Goal: Find specific fact: Find specific fact

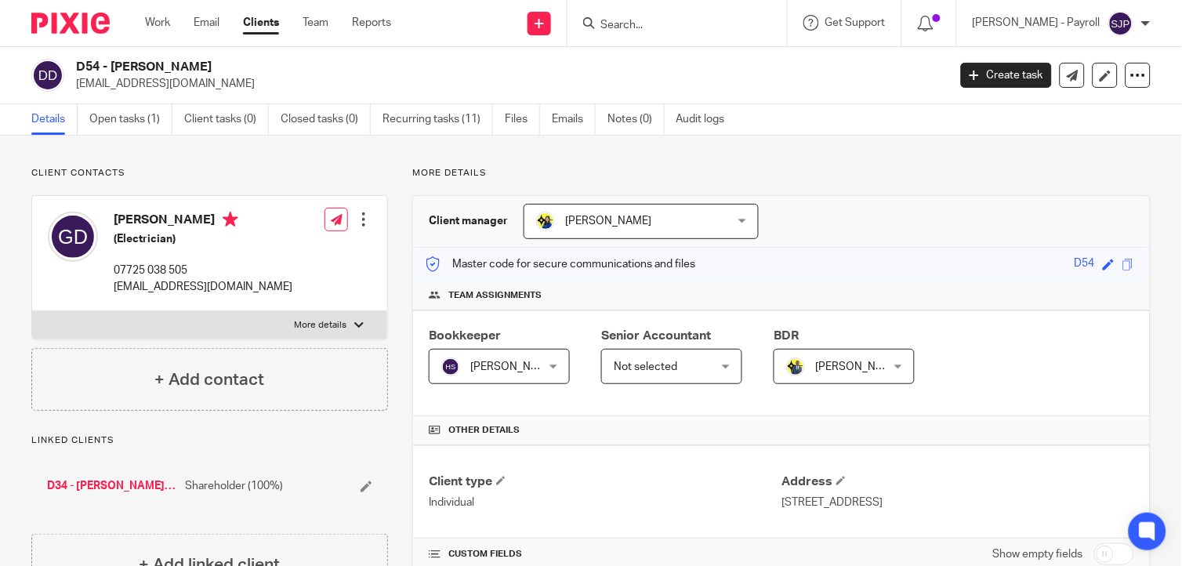
click at [136, 222] on h4 "[PERSON_NAME]" at bounding box center [203, 222] width 179 height 20
click at [123, 63] on h2 "D54 - [PERSON_NAME]" at bounding box center [420, 67] width 689 height 16
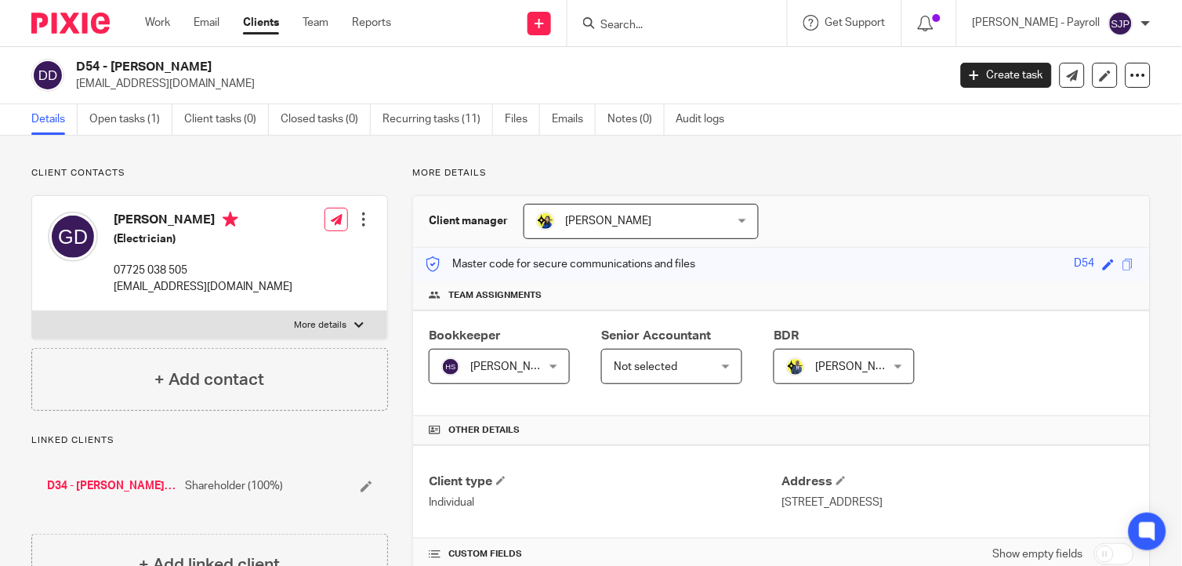
copy h2 "[PERSON_NAME]"
click at [173, 66] on h2 "D54 - [PERSON_NAME]" at bounding box center [420, 67] width 689 height 16
copy h2 "[PERSON_NAME]"
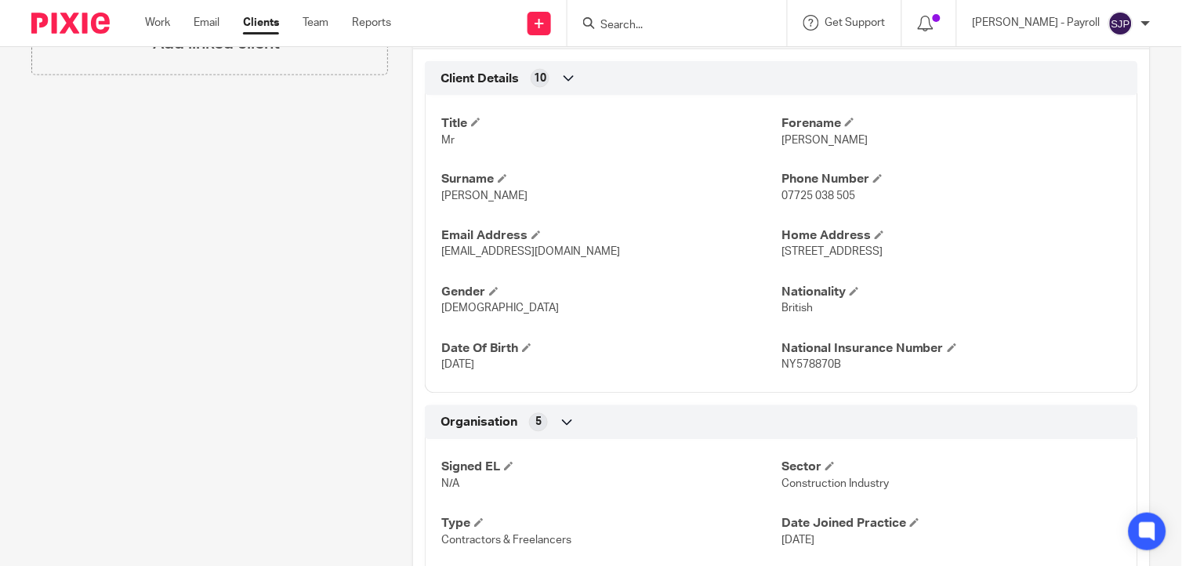
scroll to position [522, 0]
drag, startPoint x: 839, startPoint y: 367, endPoint x: 774, endPoint y: 371, distance: 65.2
click at [781, 371] on p "NY578870B" at bounding box center [951, 365] width 340 height 16
copy span "NY578870B"
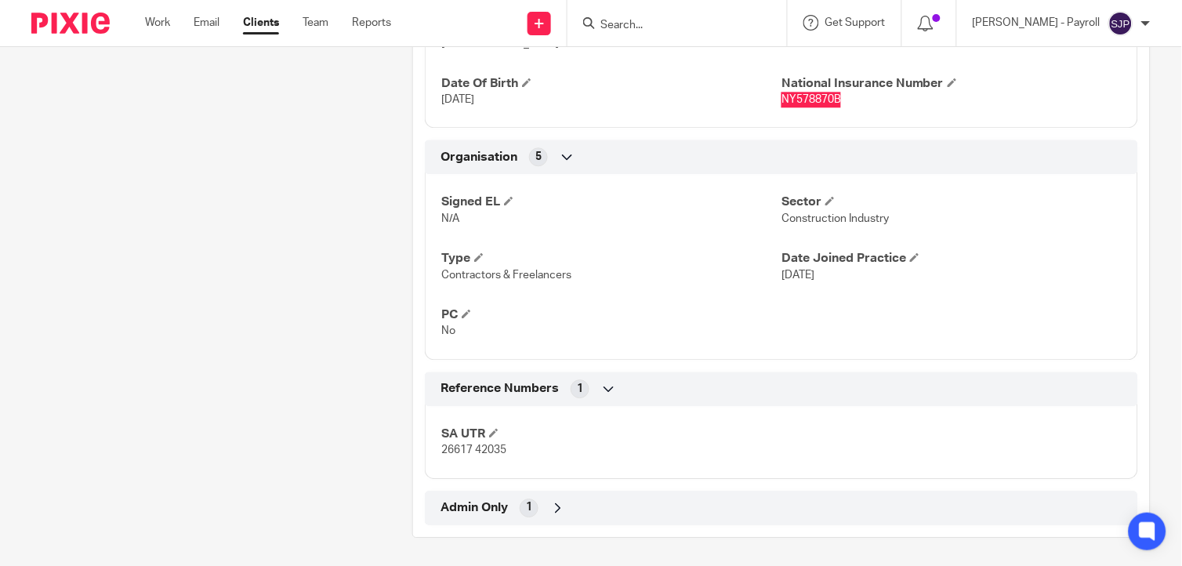
scroll to position [790, 0]
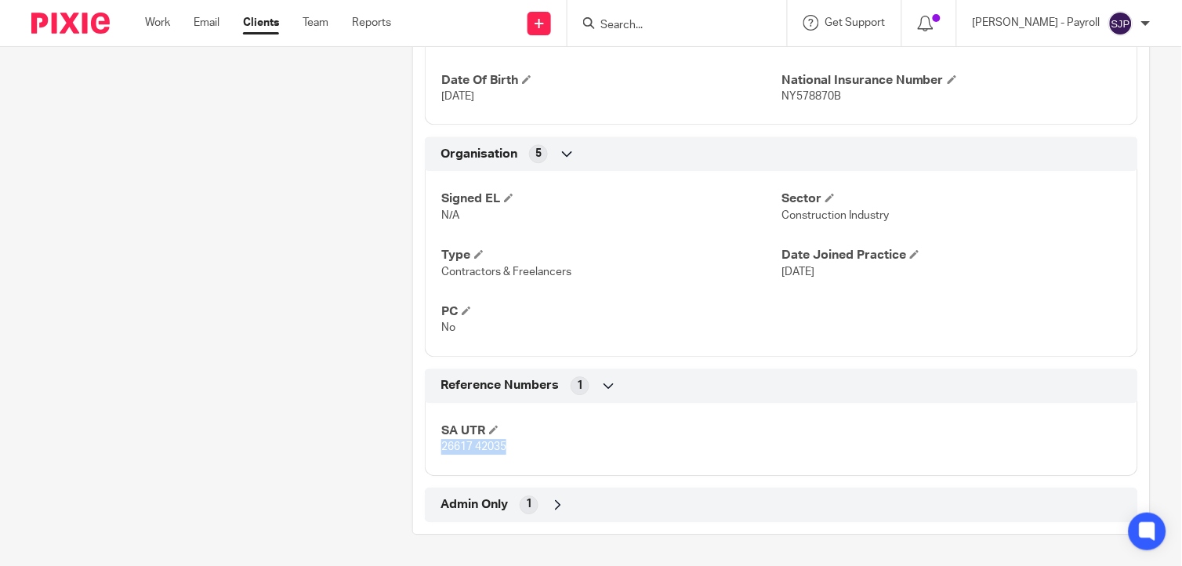
drag, startPoint x: 505, startPoint y: 449, endPoint x: 435, endPoint y: 449, distance: 70.5
click at [435, 449] on div "SA UTR 26617 42035" at bounding box center [781, 433] width 713 height 85
copy span "26617 42035"
click at [679, 458] on div "SA UTR 26617 42035" at bounding box center [781, 433] width 713 height 85
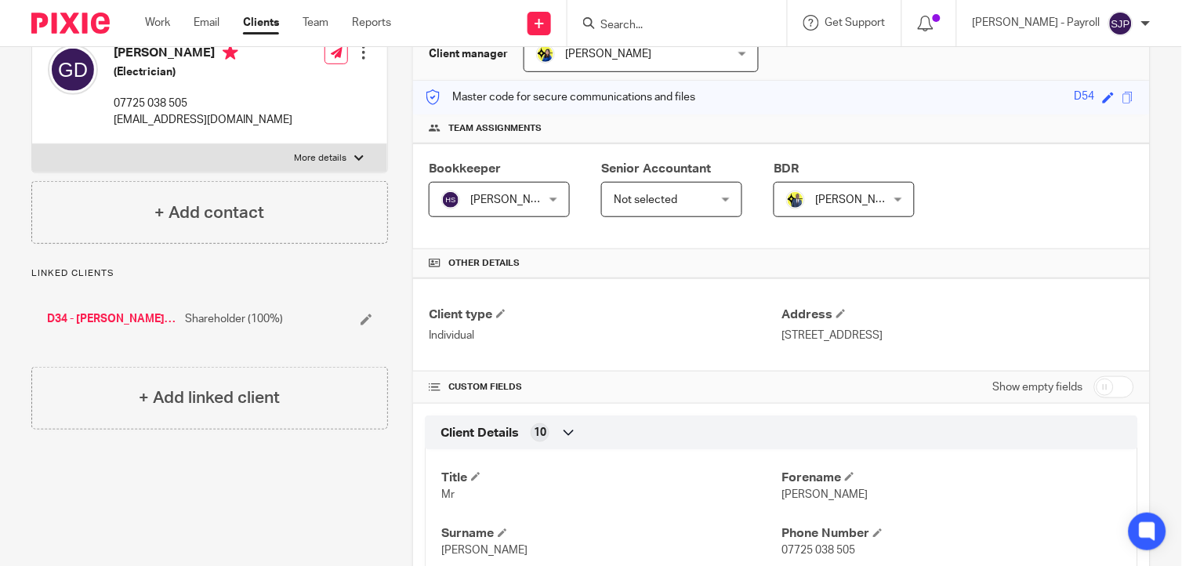
scroll to position [0, 0]
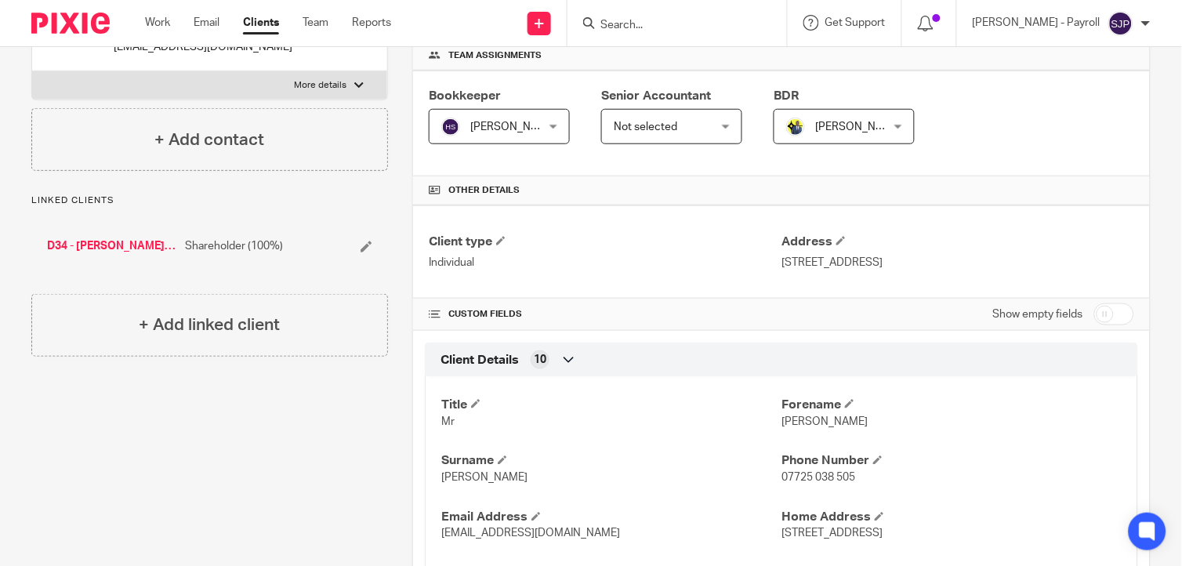
scroll to position [348, 0]
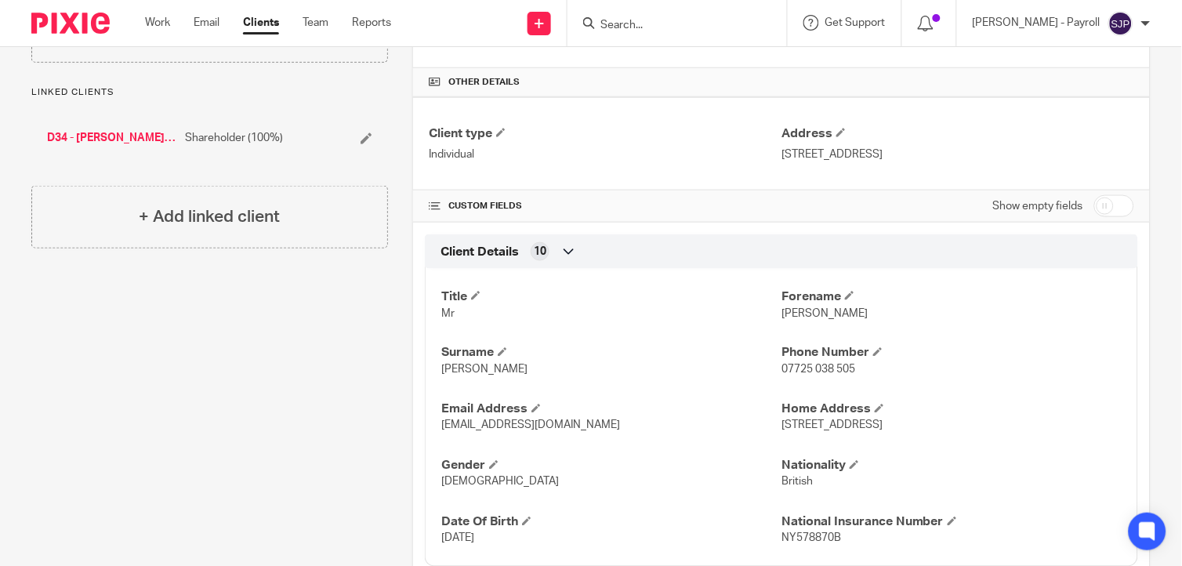
click at [1118, 200] on input "checkbox" at bounding box center [1114, 206] width 40 height 22
checkbox input "true"
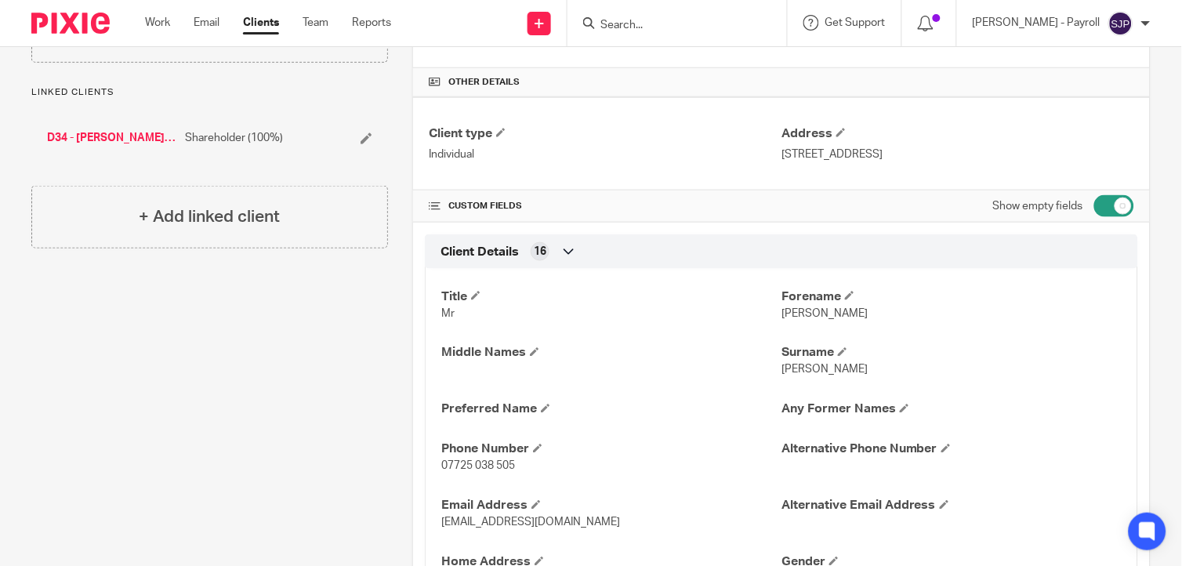
scroll to position [1228, 0]
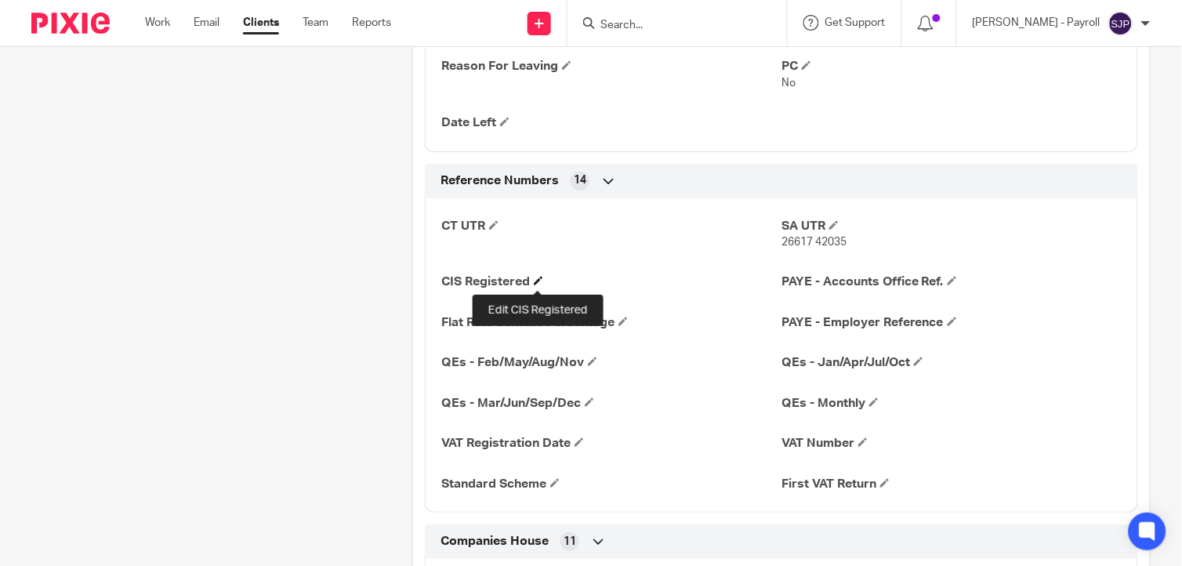
click at [535, 282] on span at bounding box center [538, 280] width 9 height 9
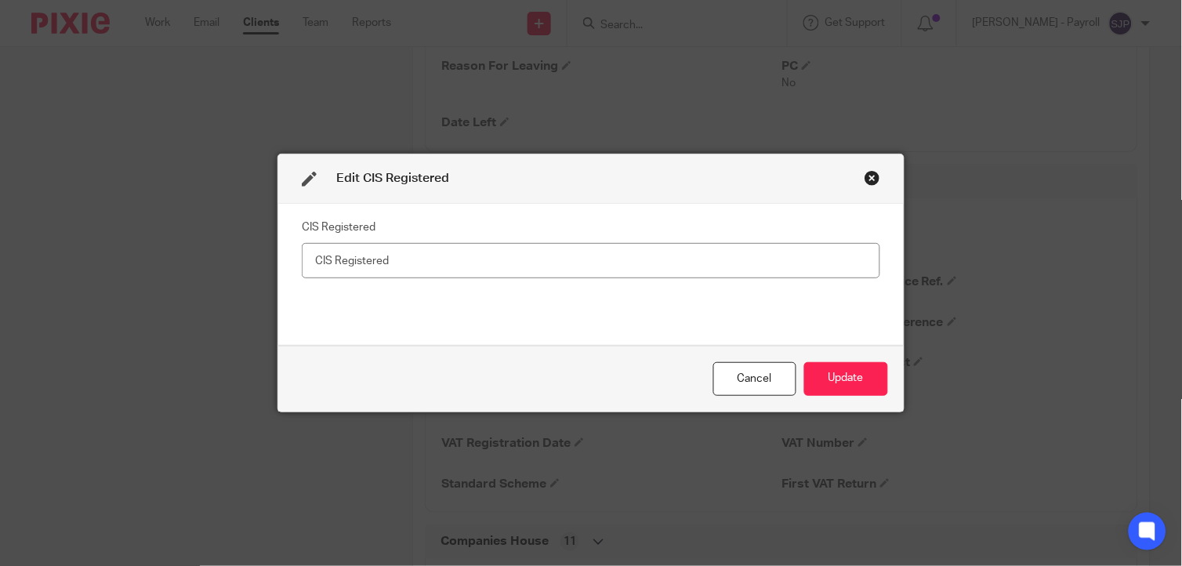
click at [414, 265] on input "text" at bounding box center [591, 260] width 578 height 35
type input "Net - 20%"
click at [841, 378] on button "Update" at bounding box center [846, 379] width 84 height 34
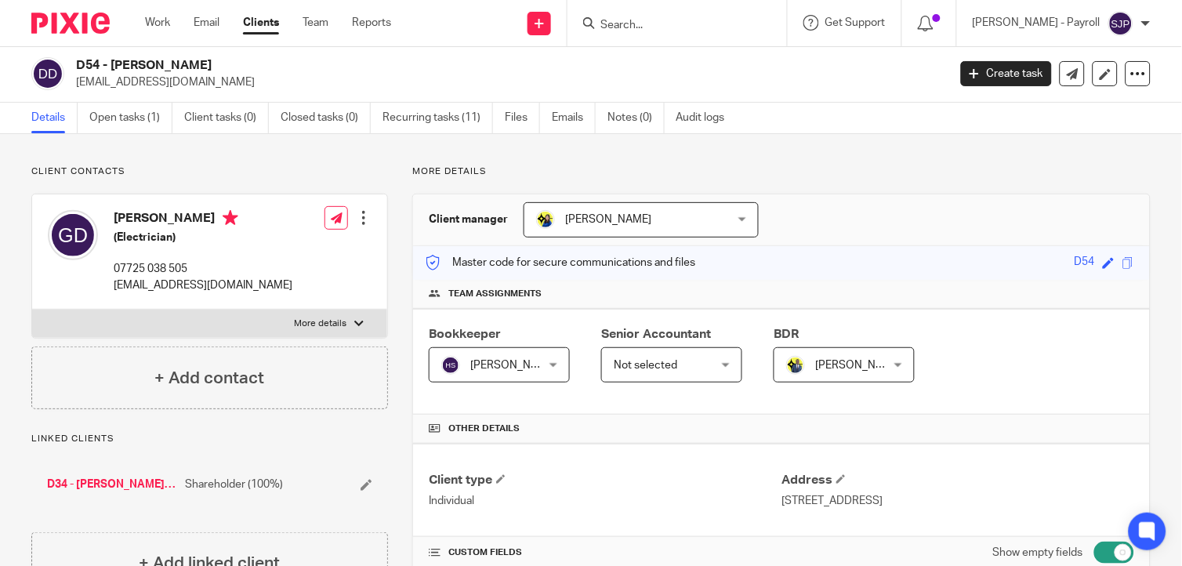
scroll to position [0, 0]
click at [655, 20] on input "Search" at bounding box center [669, 26] width 141 height 14
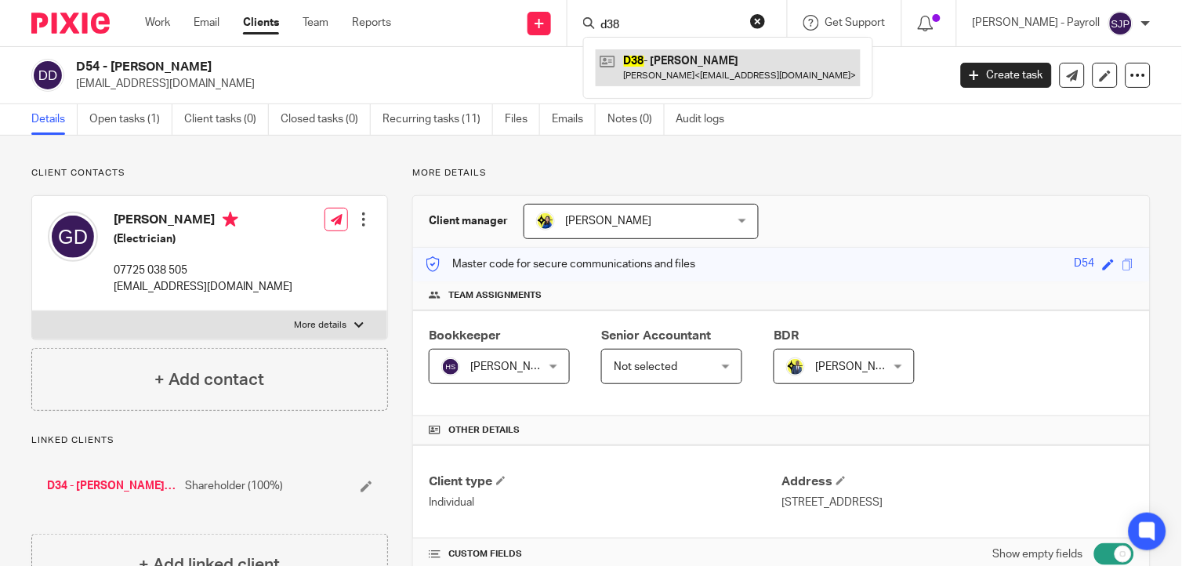
type input "d38"
click at [640, 78] on link at bounding box center [728, 67] width 265 height 36
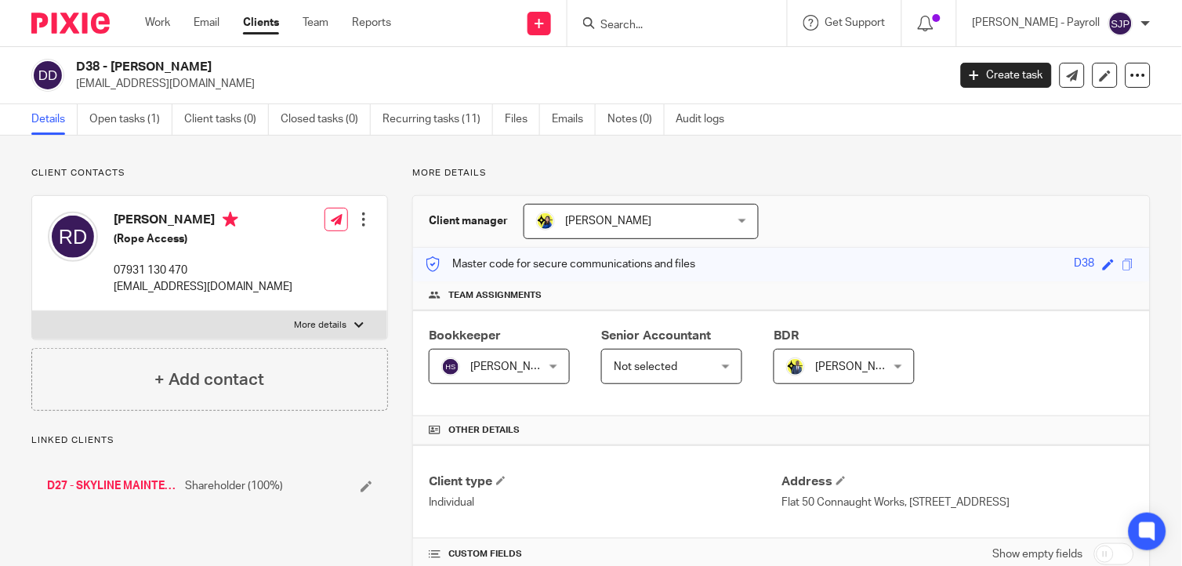
drag, startPoint x: 0, startPoint y: 0, endPoint x: 232, endPoint y: 61, distance: 239.9
click at [232, 61] on h2 "D38 - RICHARD DENAHY" at bounding box center [420, 67] width 689 height 16
click at [228, 67] on h2 "D38 - RICHARD DENAHY" at bounding box center [420, 67] width 689 height 16
click at [226, 67] on h2 "D38 - RICHARD DENAHY" at bounding box center [420, 67] width 689 height 16
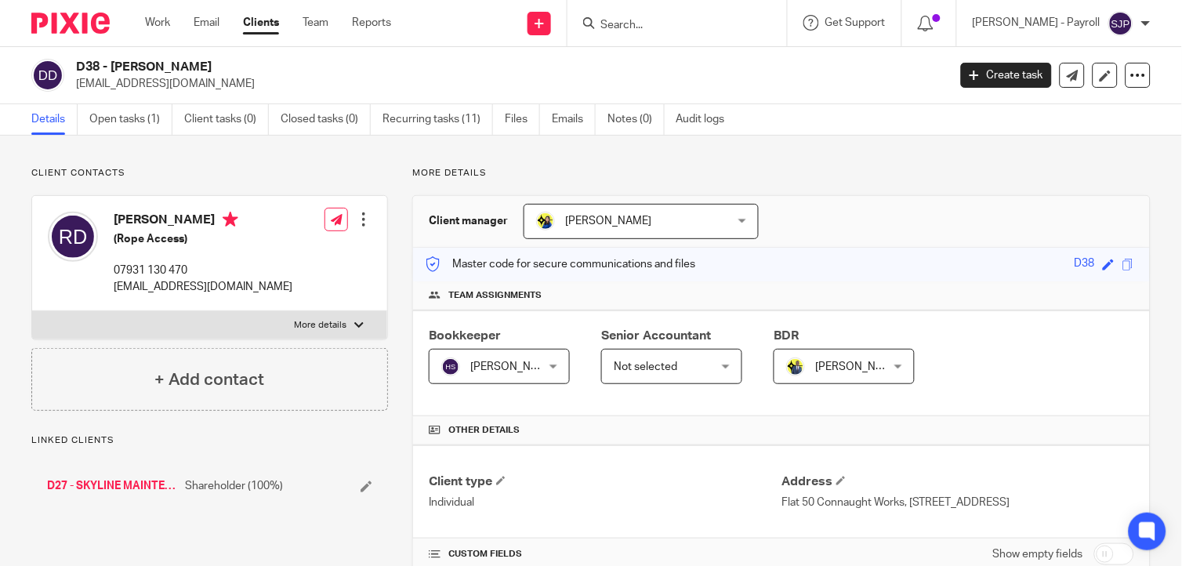
click at [255, 64] on h2 "D38 - RICHARD DENAHY" at bounding box center [420, 67] width 689 height 16
drag, startPoint x: 220, startPoint y: 72, endPoint x: 75, endPoint y: 64, distance: 145.2
click at [76, 64] on h2 "D38 - RICHARD DENAHY" at bounding box center [420, 67] width 689 height 16
copy h2 "D38 - RICHARD DENAHY"
click at [144, 73] on h2 "D38 - RICHARD DENAHY" at bounding box center [420, 67] width 689 height 16
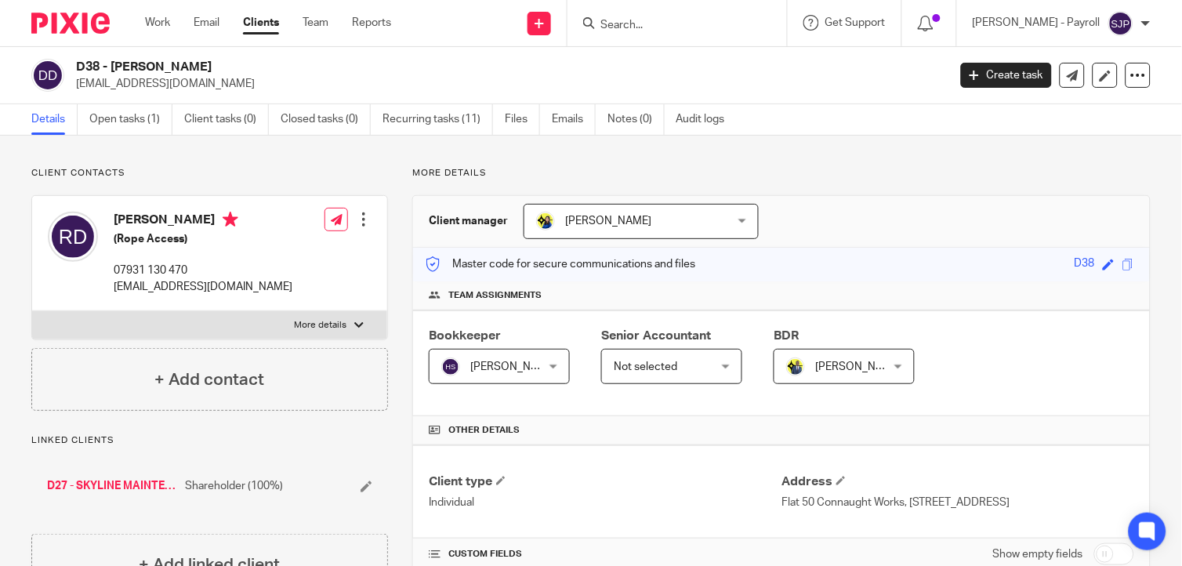
click at [143, 73] on h2 "D38 - RICHARD DENAHY" at bounding box center [420, 67] width 689 height 16
click at [217, 72] on h2 "D38 - RICHARD DENAHY" at bounding box center [420, 67] width 689 height 16
click at [199, 66] on h2 "D38 - RICHARD DENAHY" at bounding box center [420, 67] width 689 height 16
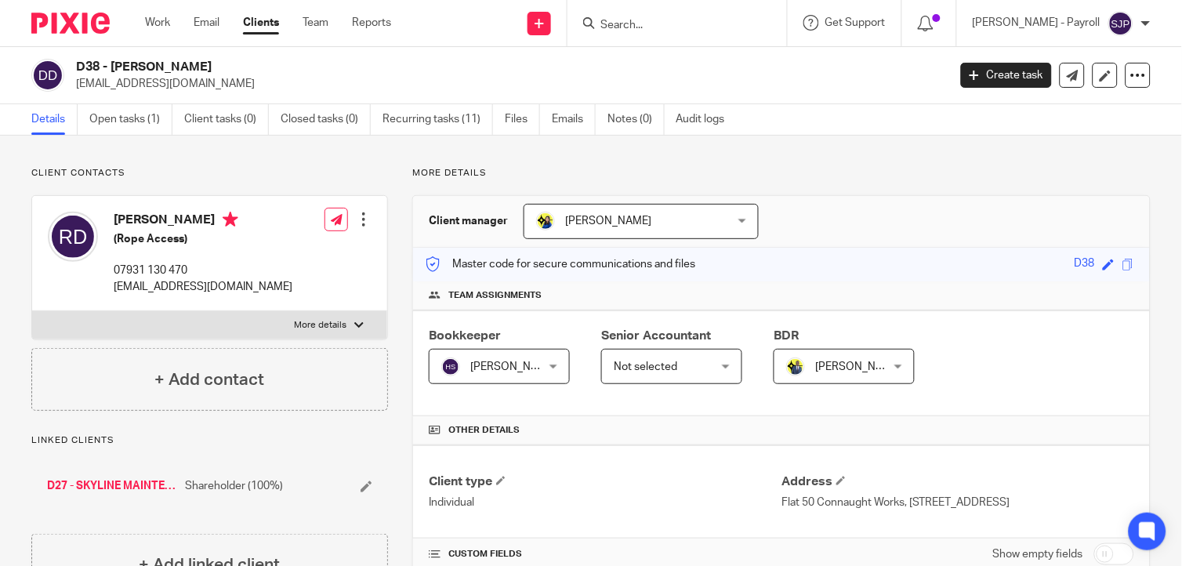
copy h2 "DENAHY"
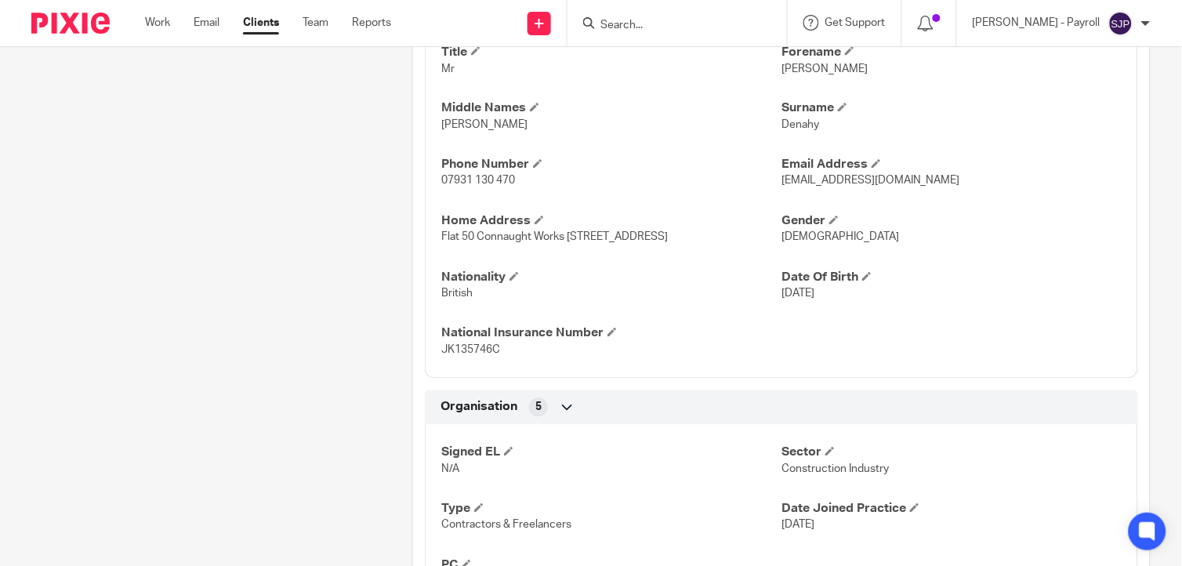
scroll to position [498, 0]
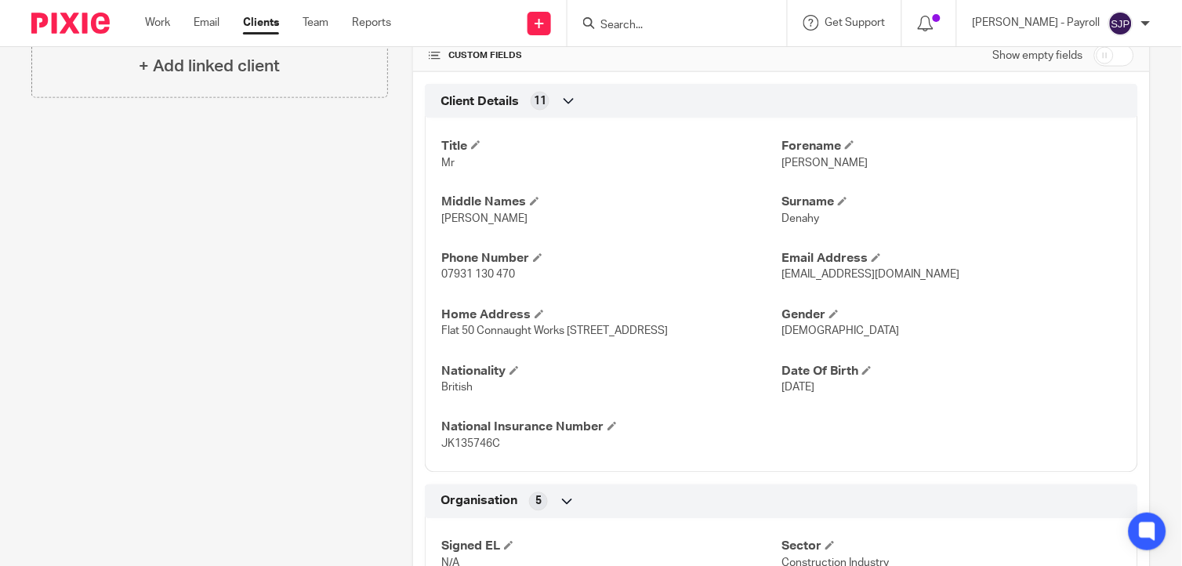
click at [458, 443] on span "JK135746C" at bounding box center [470, 444] width 59 height 11
copy span "JK135746C"
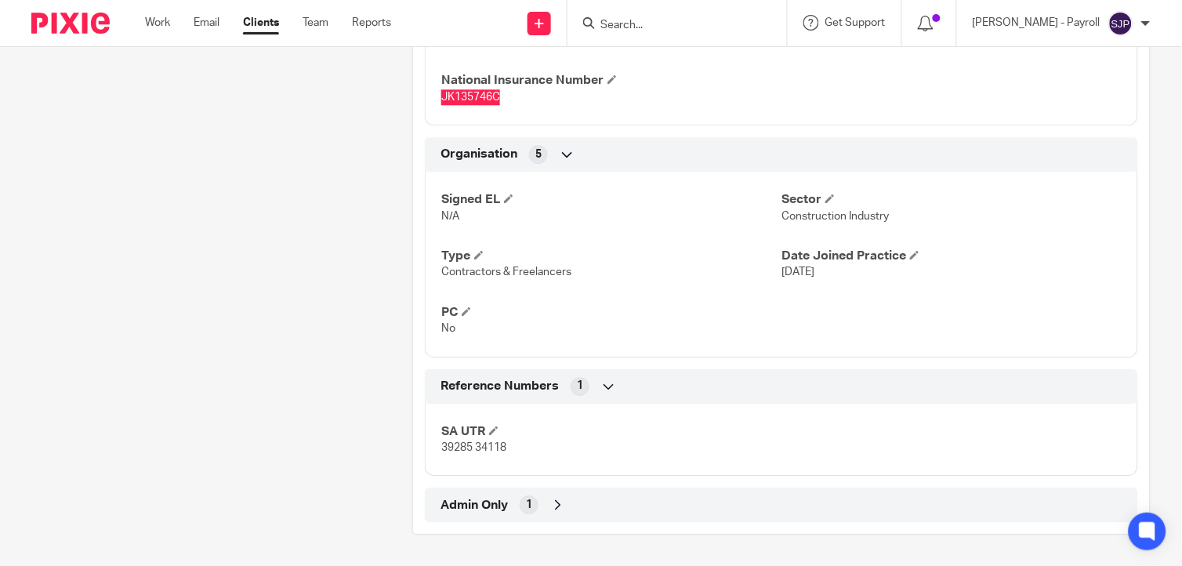
scroll to position [847, 0]
drag, startPoint x: 469, startPoint y: 449, endPoint x: 429, endPoint y: 448, distance: 39.2
click at [429, 448] on div "SA UTR 39285 34118" at bounding box center [781, 434] width 713 height 85
copy span "39285"
click at [475, 449] on span "39285 34118" at bounding box center [473, 447] width 65 height 11
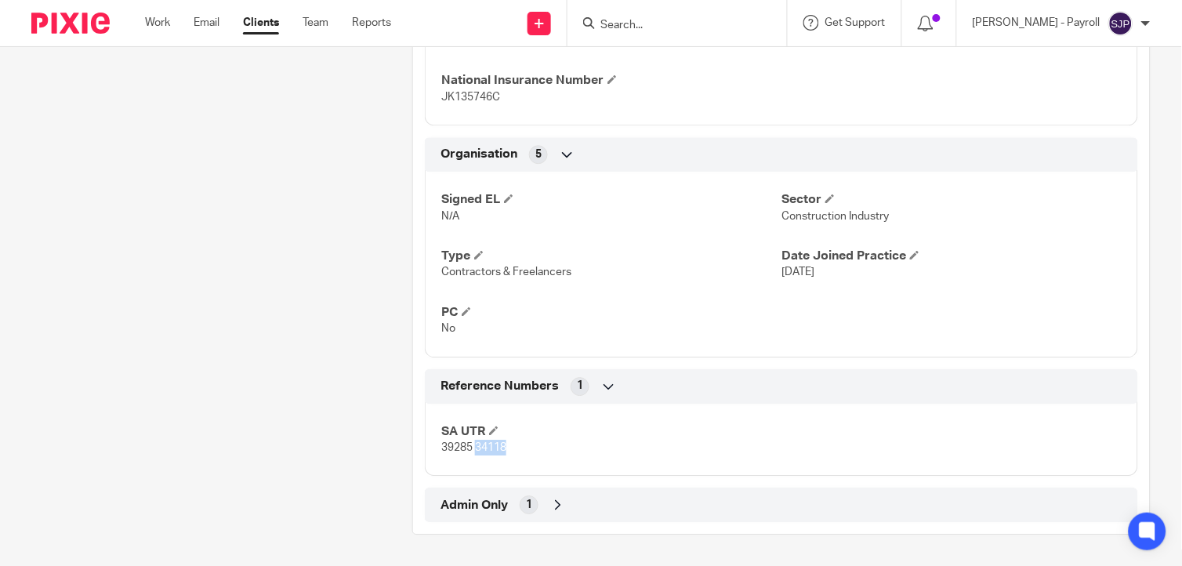
click at [475, 449] on span "39285 34118" at bounding box center [473, 447] width 65 height 11
copy span "34118"
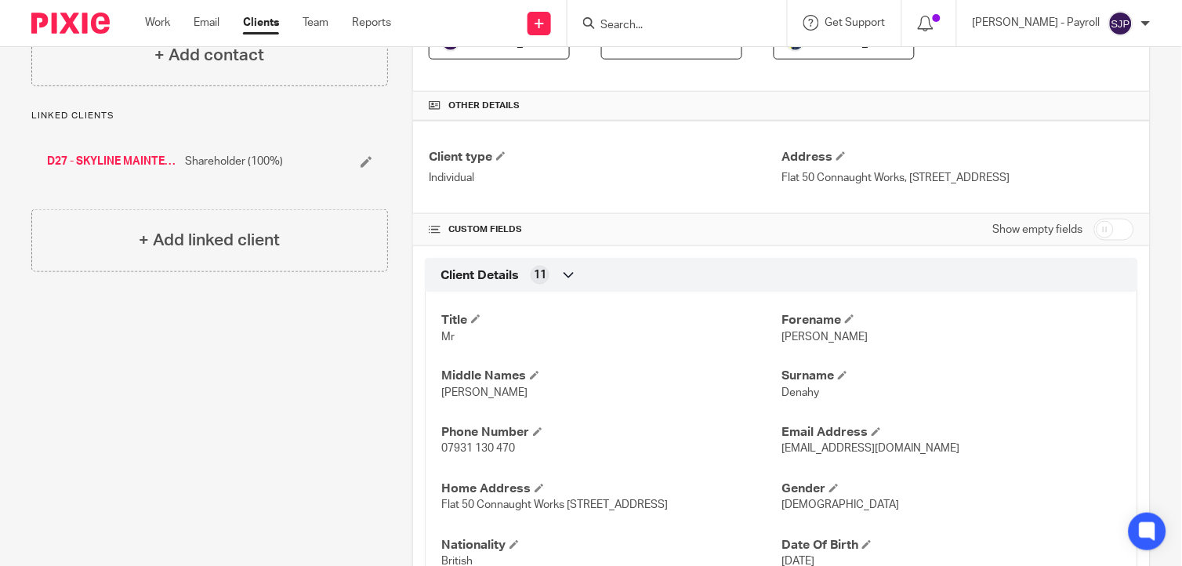
click at [643, 356] on div "Title Mr Forename Richard Middle Names Allan Surname Denahy Phone Number 07931 …" at bounding box center [781, 464] width 713 height 366
click at [1094, 230] on input "checkbox" at bounding box center [1114, 230] width 40 height 22
checkbox input "true"
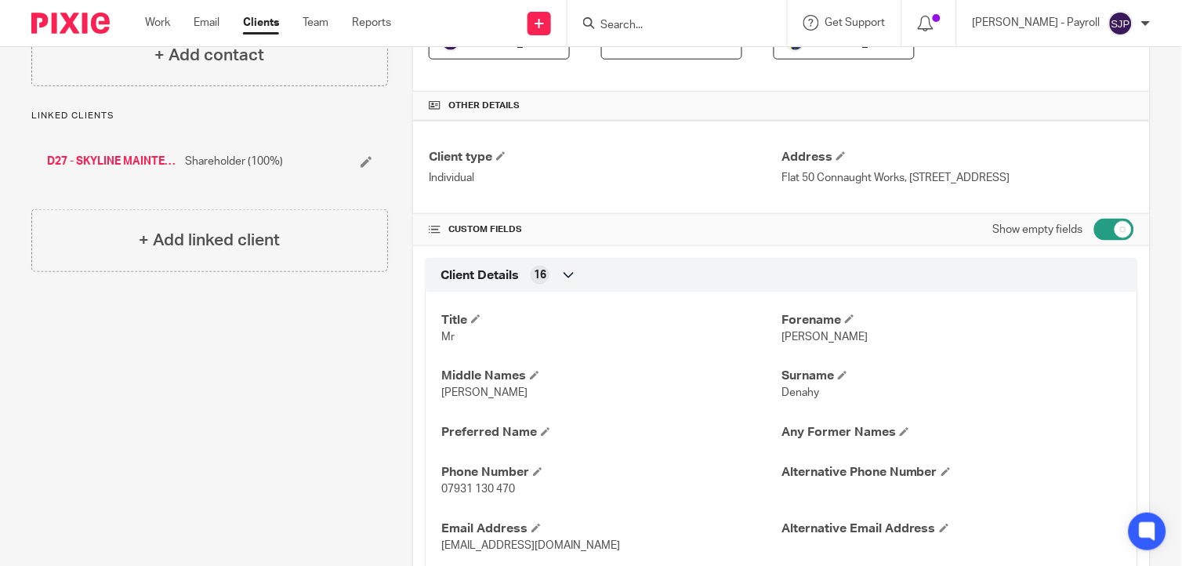
scroll to position [1228, 0]
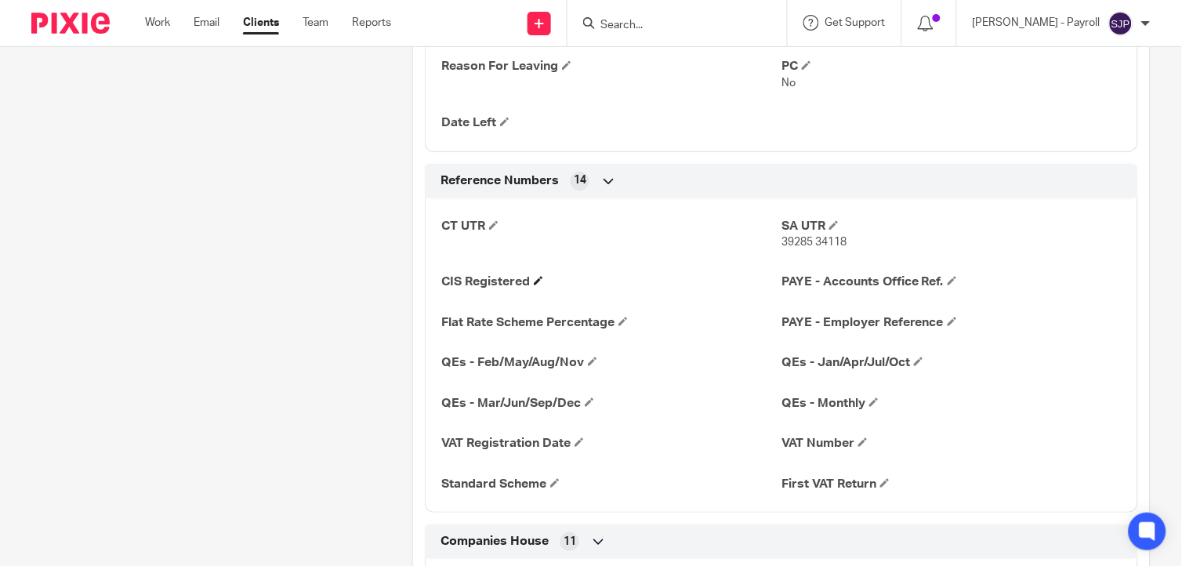
click at [531, 279] on h4 "CIS Registered" at bounding box center [611, 282] width 340 height 16
click at [535, 283] on span at bounding box center [538, 280] width 9 height 9
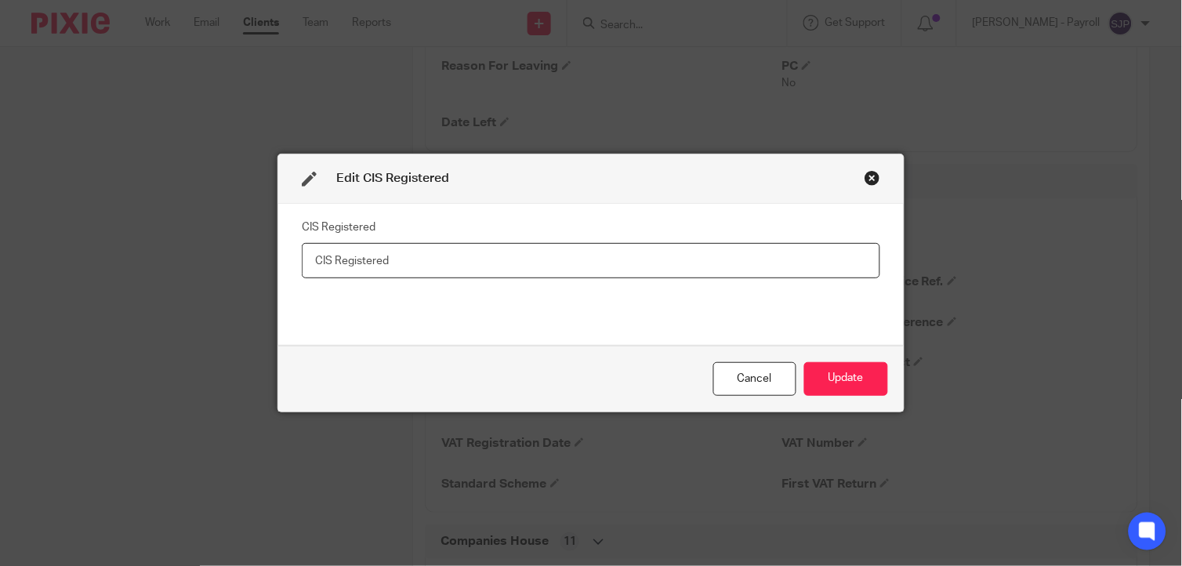
click at [439, 256] on input "text" at bounding box center [591, 260] width 578 height 35
paste input "Net - 20%"
type input "Net - 20%"
click at [842, 382] on button "Update" at bounding box center [846, 379] width 84 height 34
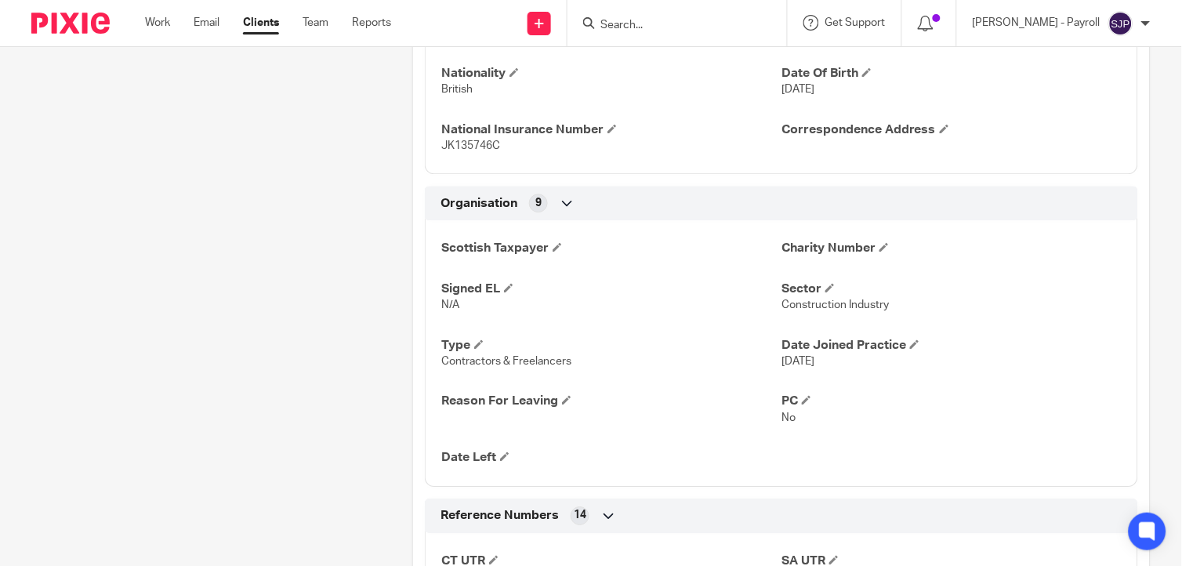
scroll to position [880, 0]
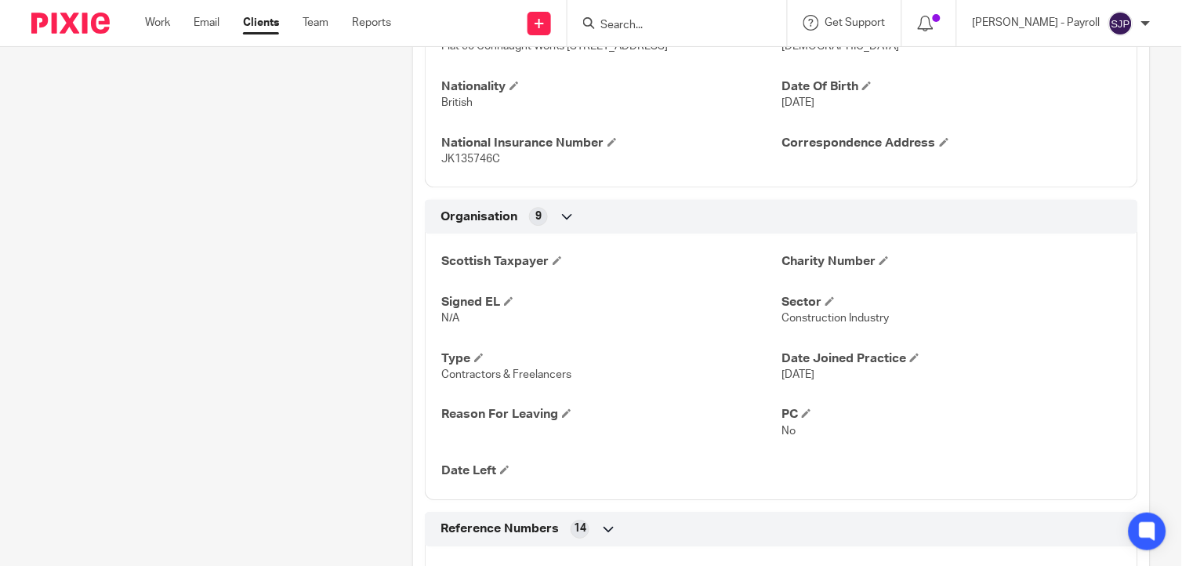
click at [474, 161] on span "JK135746C" at bounding box center [470, 159] width 59 height 11
copy span "JK135746C"
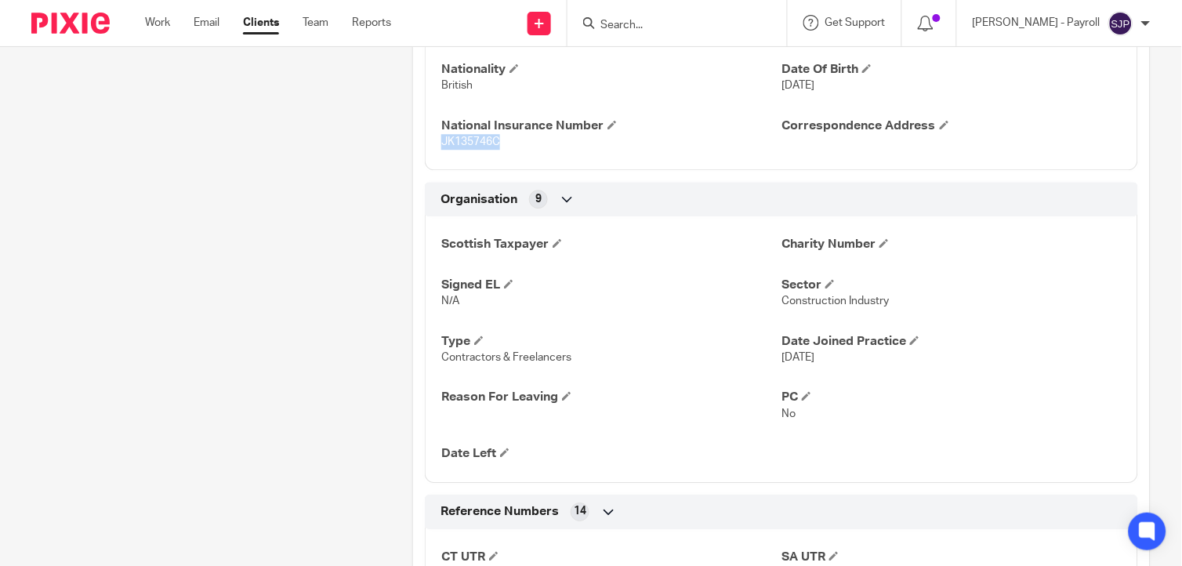
scroll to position [1054, 0]
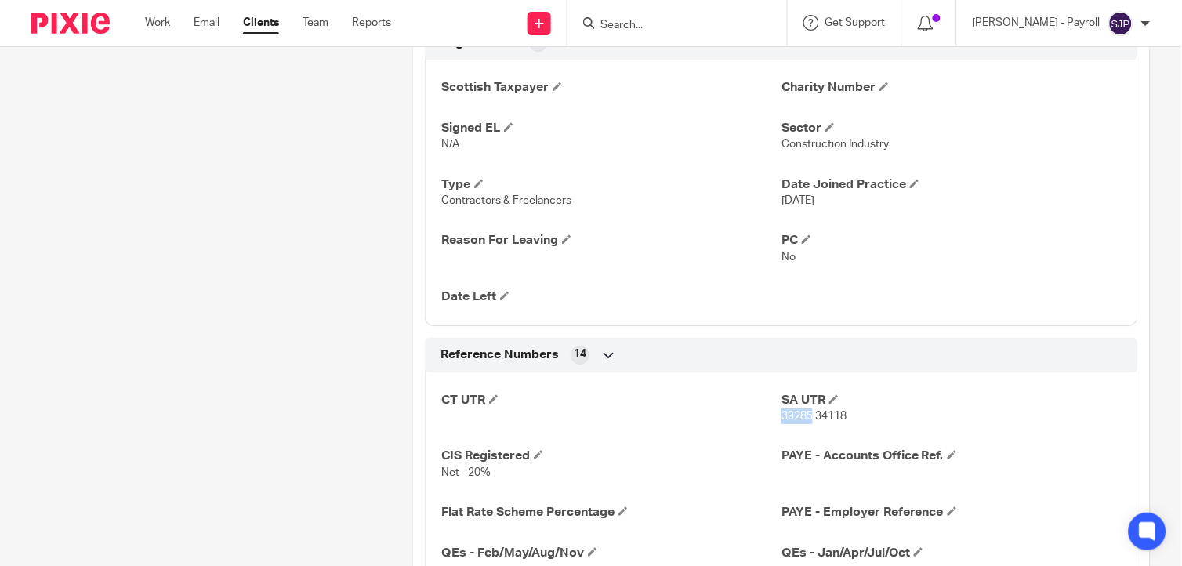
drag, startPoint x: 804, startPoint y: 419, endPoint x: 774, endPoint y: 419, distance: 29.8
click at [781, 419] on span "39285 34118" at bounding box center [813, 416] width 65 height 11
copy span "39285"
click at [819, 413] on span "39285 34118" at bounding box center [813, 416] width 65 height 11
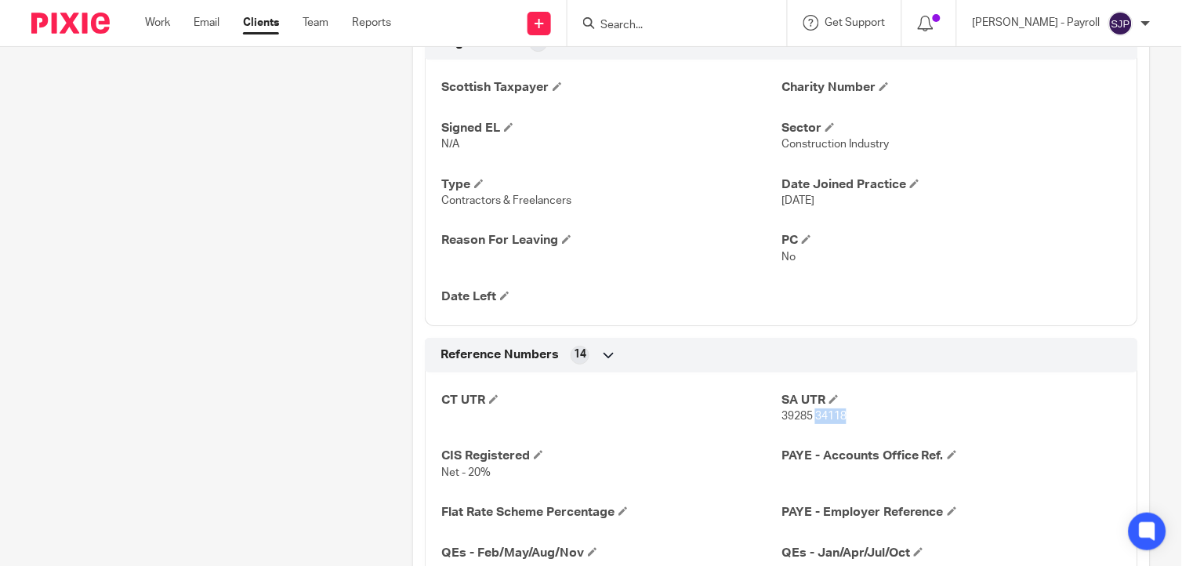
copy span "34118"
click at [647, 21] on input "Search" at bounding box center [669, 26] width 141 height 14
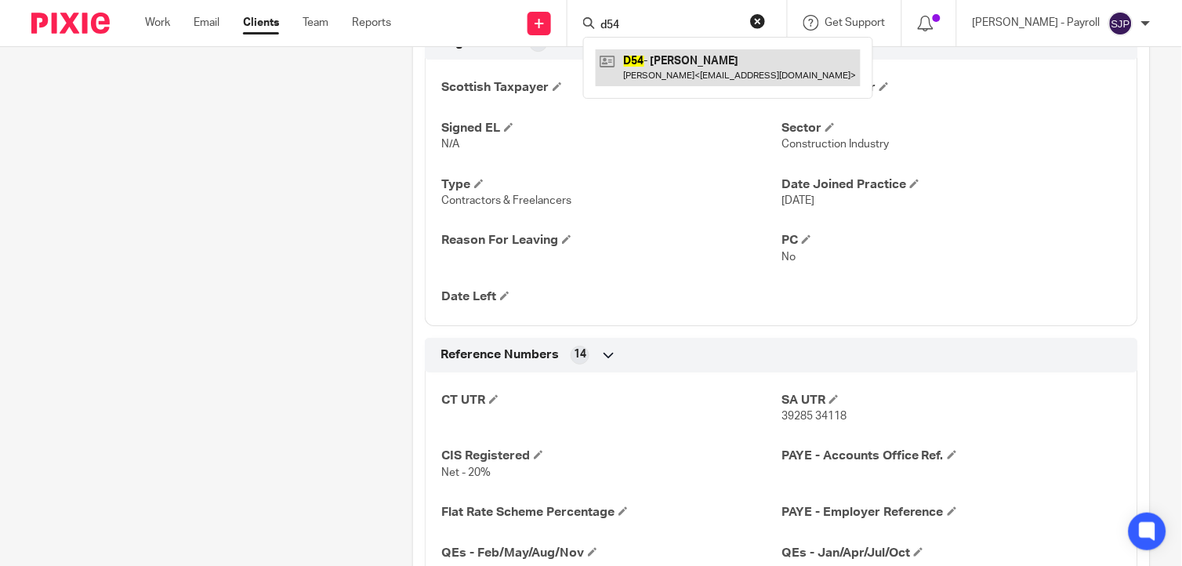
type input "d54"
click at [684, 73] on link at bounding box center [728, 67] width 265 height 36
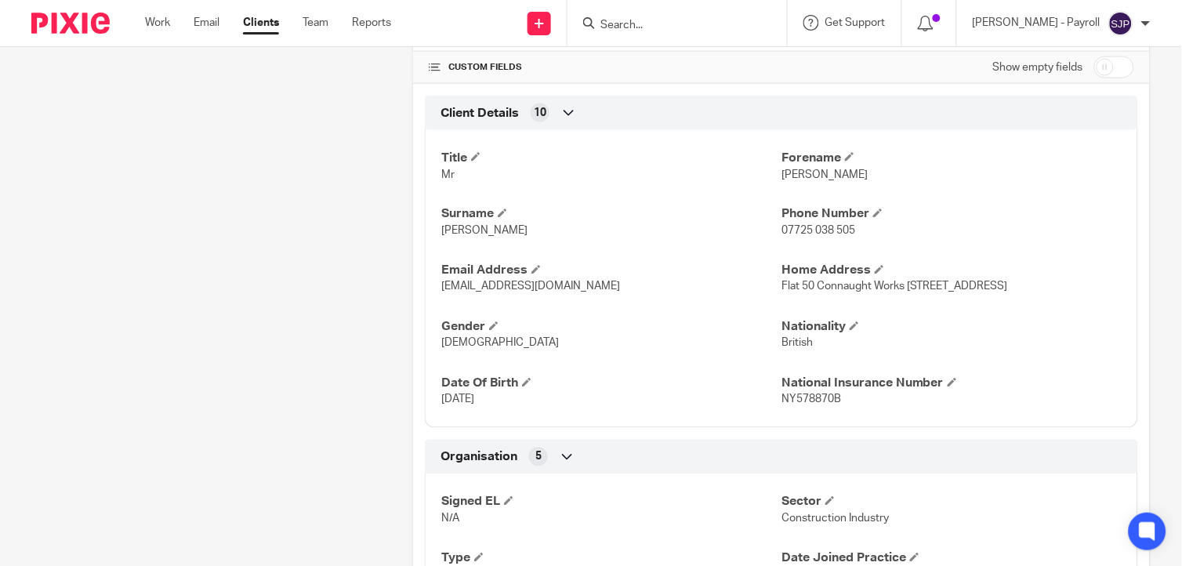
scroll to position [522, 0]
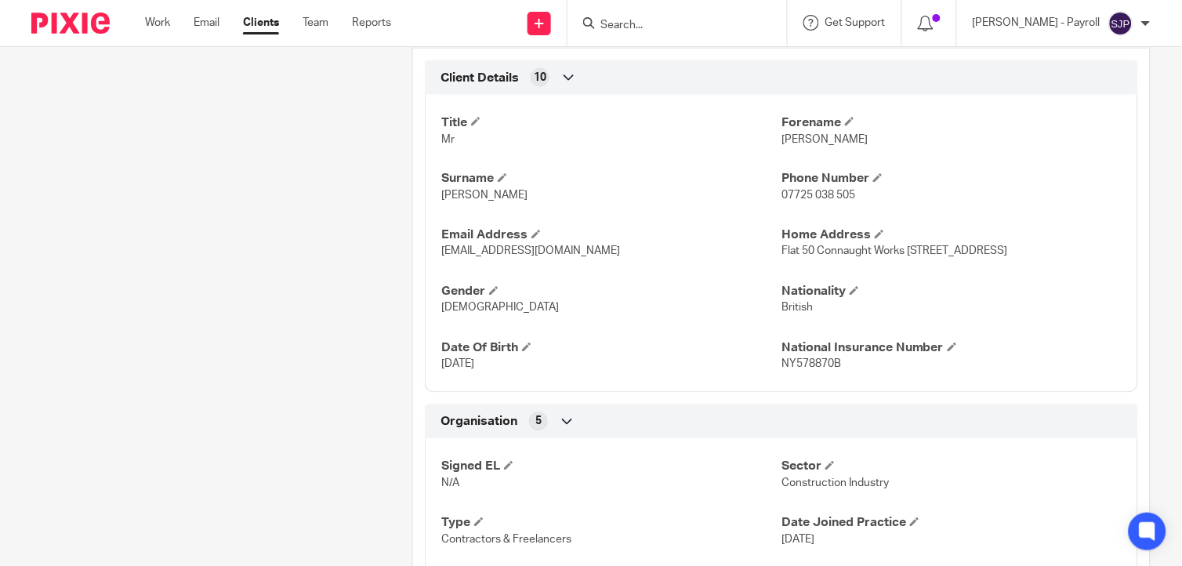
click at [797, 371] on p "NY578870B" at bounding box center [951, 365] width 340 height 16
click at [796, 367] on span "NY578870B" at bounding box center [811, 364] width 60 height 11
copy span "NY578870B"
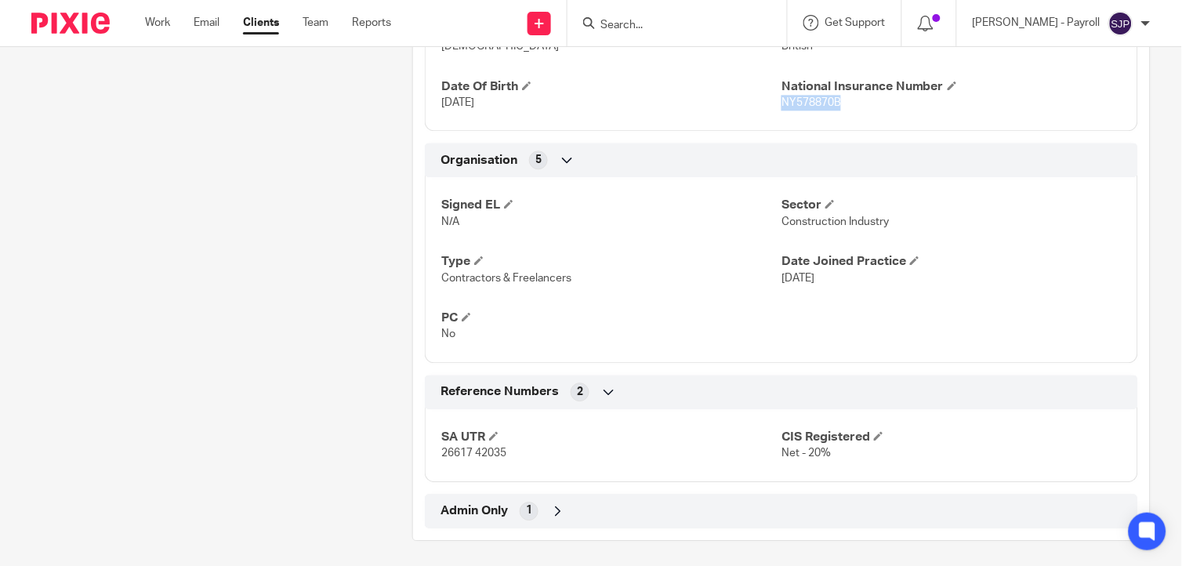
scroll to position [790, 0]
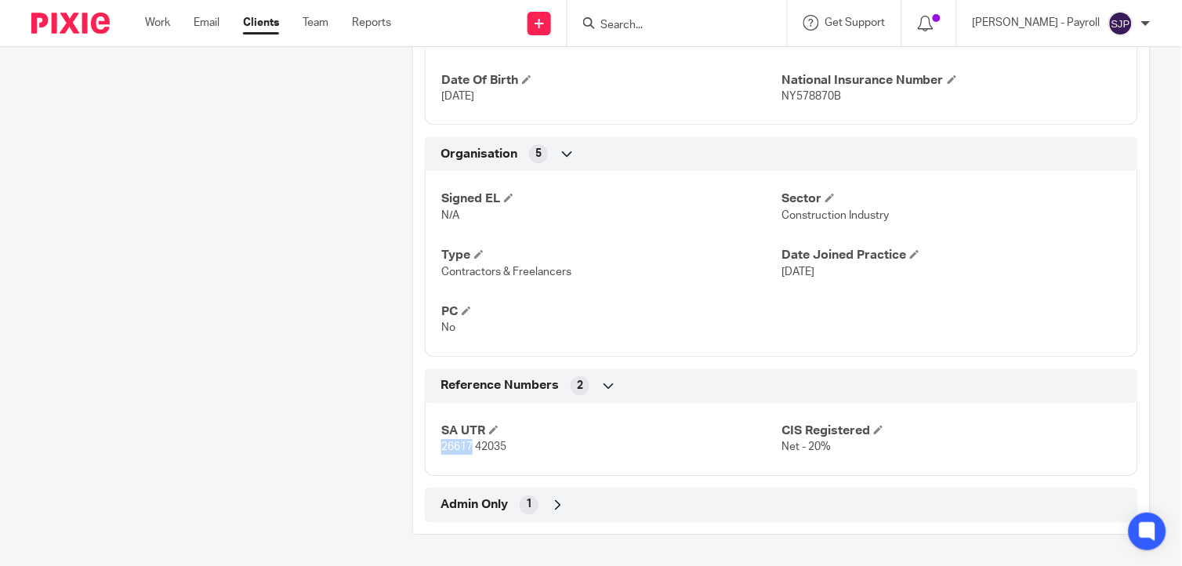
drag, startPoint x: 467, startPoint y: 451, endPoint x: 433, endPoint y: 450, distance: 33.7
click at [433, 450] on div "SA UTR 26617 42035 CIS Registered Net - 20%" at bounding box center [781, 433] width 713 height 85
copy span "26617"
click at [491, 448] on span "26617 42035" at bounding box center [473, 446] width 65 height 11
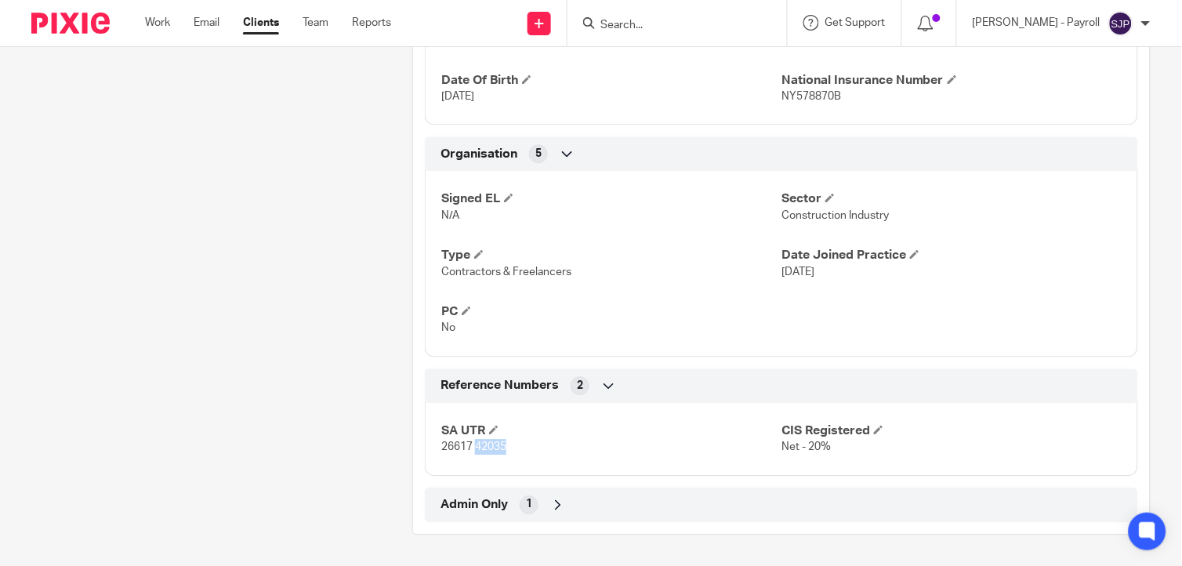
copy span "42035"
